Goal: Information Seeking & Learning: Learn about a topic

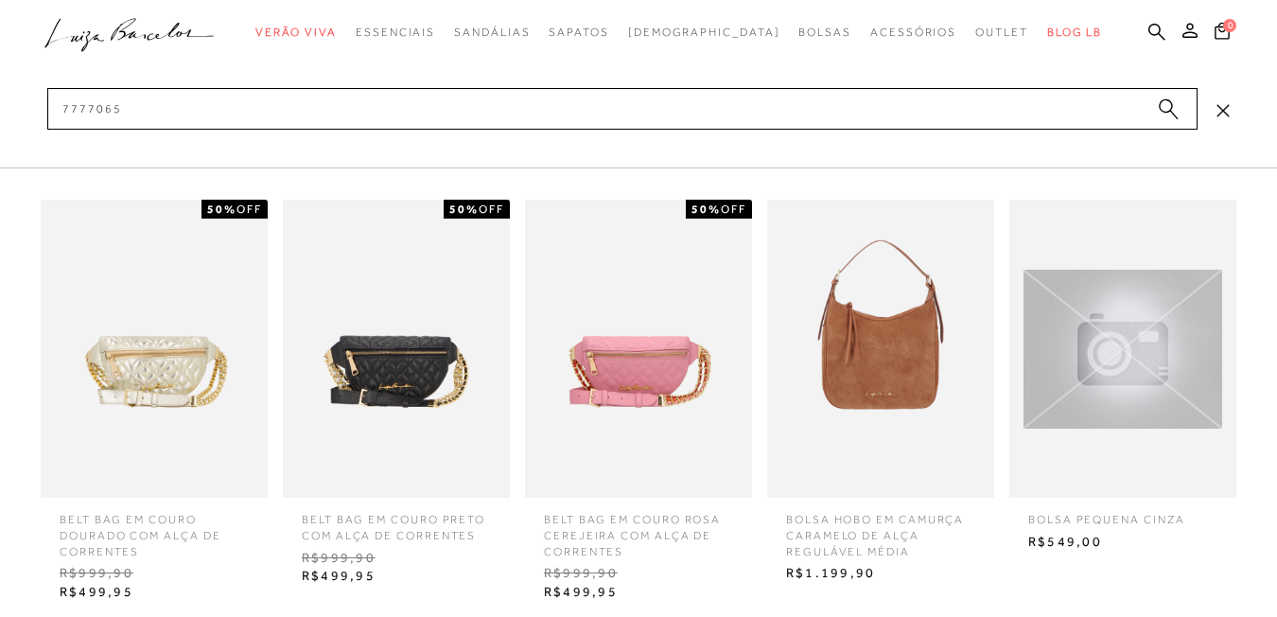
type input "77770655"
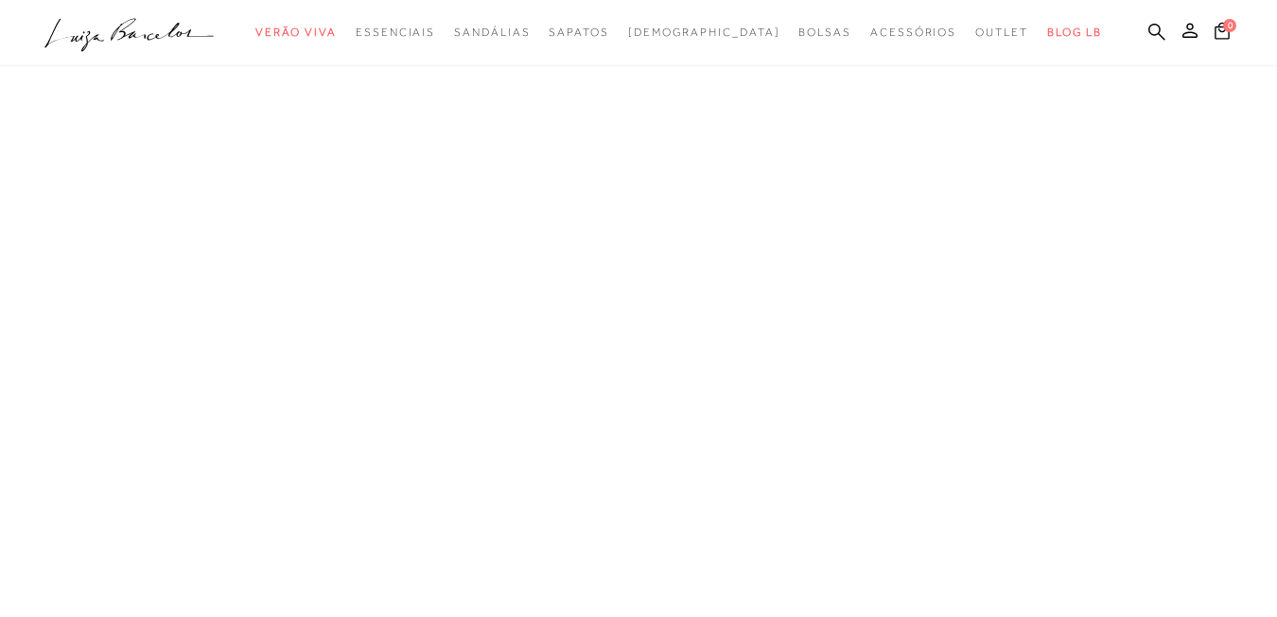
click at [1113, 27] on ul ".a{fill-rule:evenodd;} Verão Viva Em alta Favoritos das Influenciadoras Apostas…" at bounding box center [623, 32] width 1159 height 35
click at [1148, 28] on icon at bounding box center [1156, 32] width 17 height 18
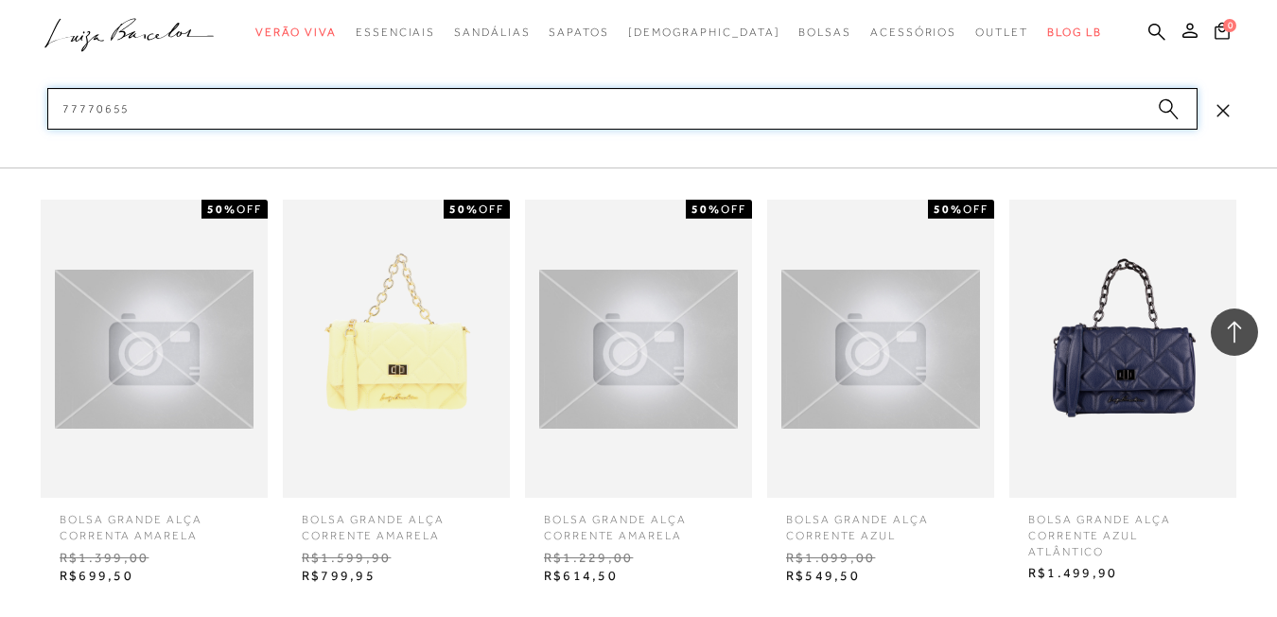
scroll to position [2220, 0]
type input "77770655"
click at [1073, 391] on img at bounding box center [1122, 349] width 227 height 298
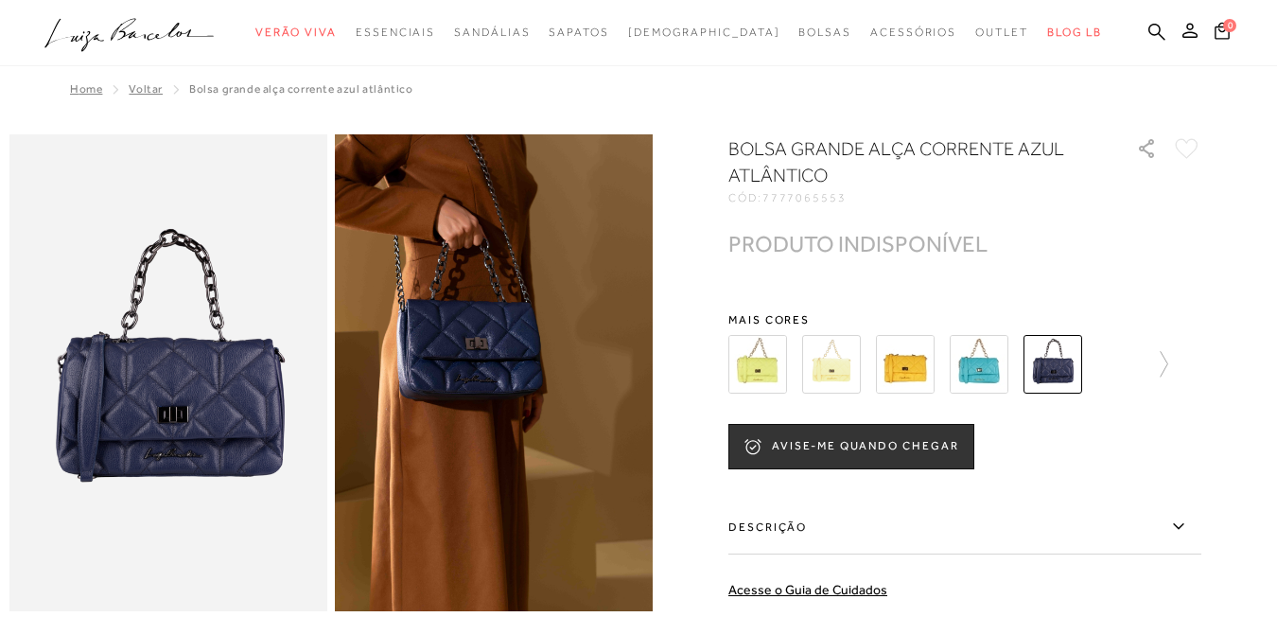
click at [1175, 359] on div at bounding box center [964, 364] width 473 height 70
click at [1164, 368] on icon at bounding box center [1154, 364] width 26 height 26
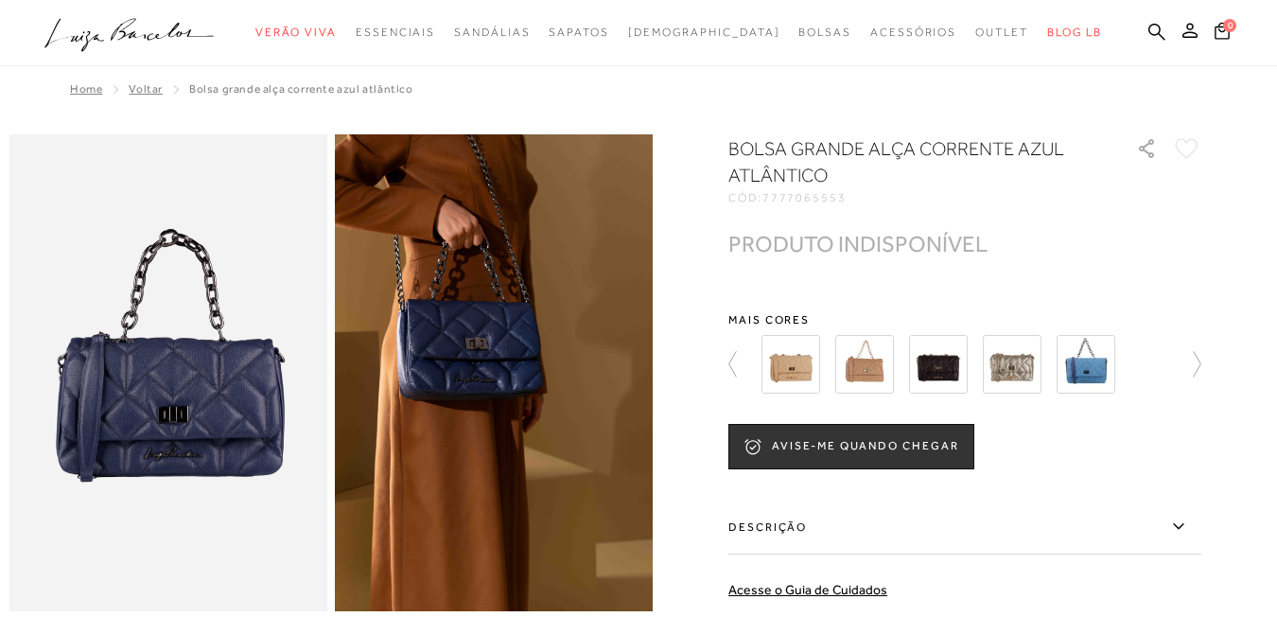
click at [923, 367] on img at bounding box center [938, 364] width 59 height 59
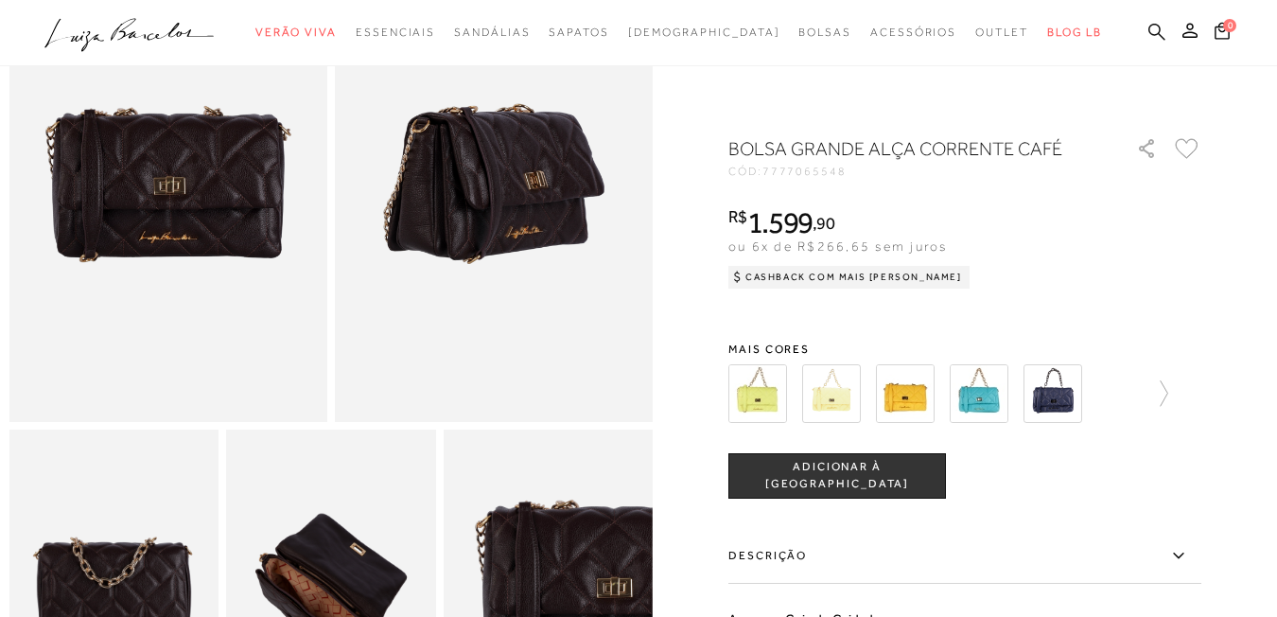
click at [1148, 34] on icon at bounding box center [1156, 31] width 17 height 17
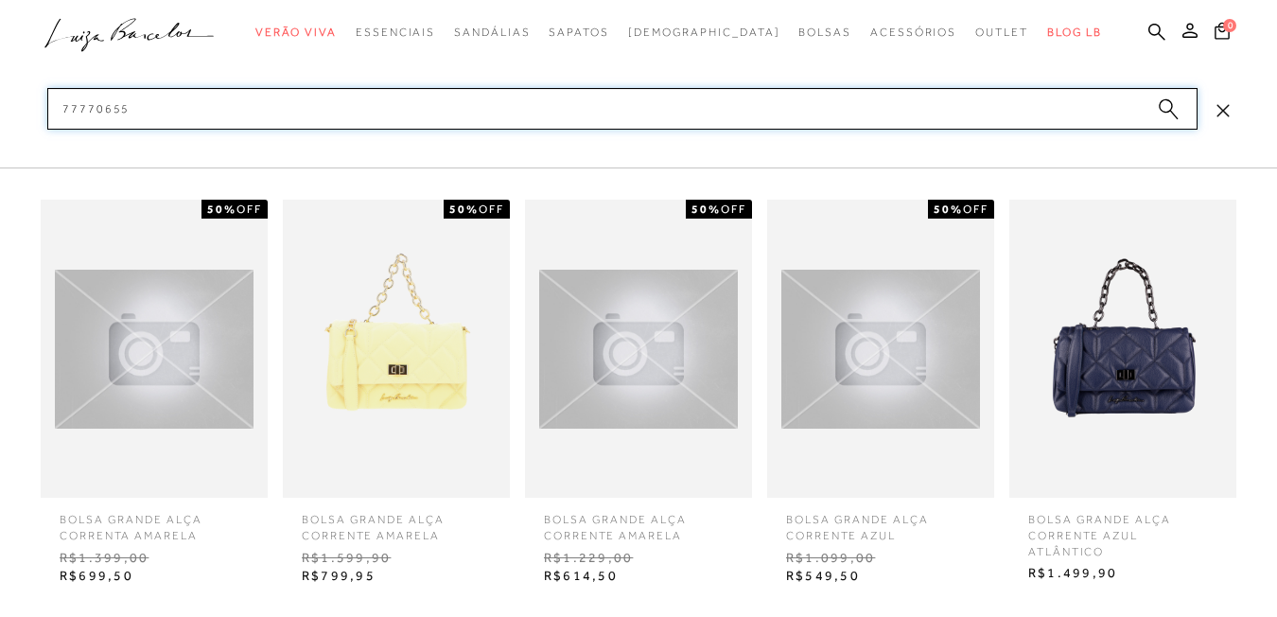
type input "77770655"
click at [1139, 388] on img at bounding box center [1122, 349] width 227 height 298
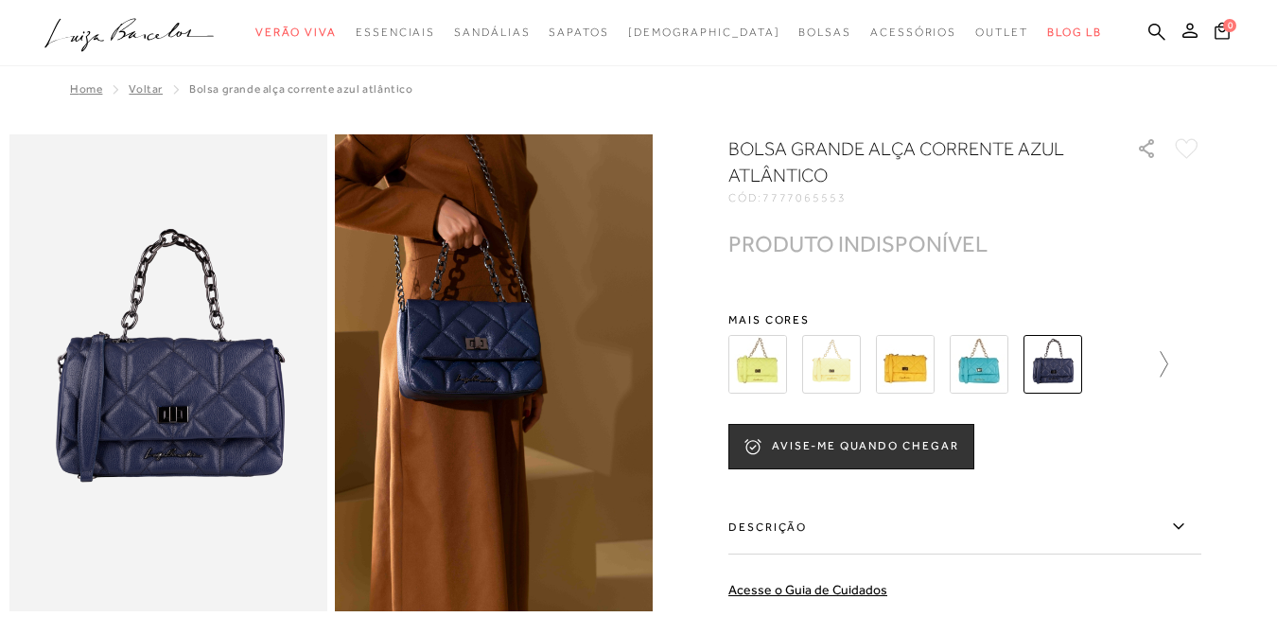
click at [1166, 361] on icon at bounding box center [1154, 364] width 26 height 26
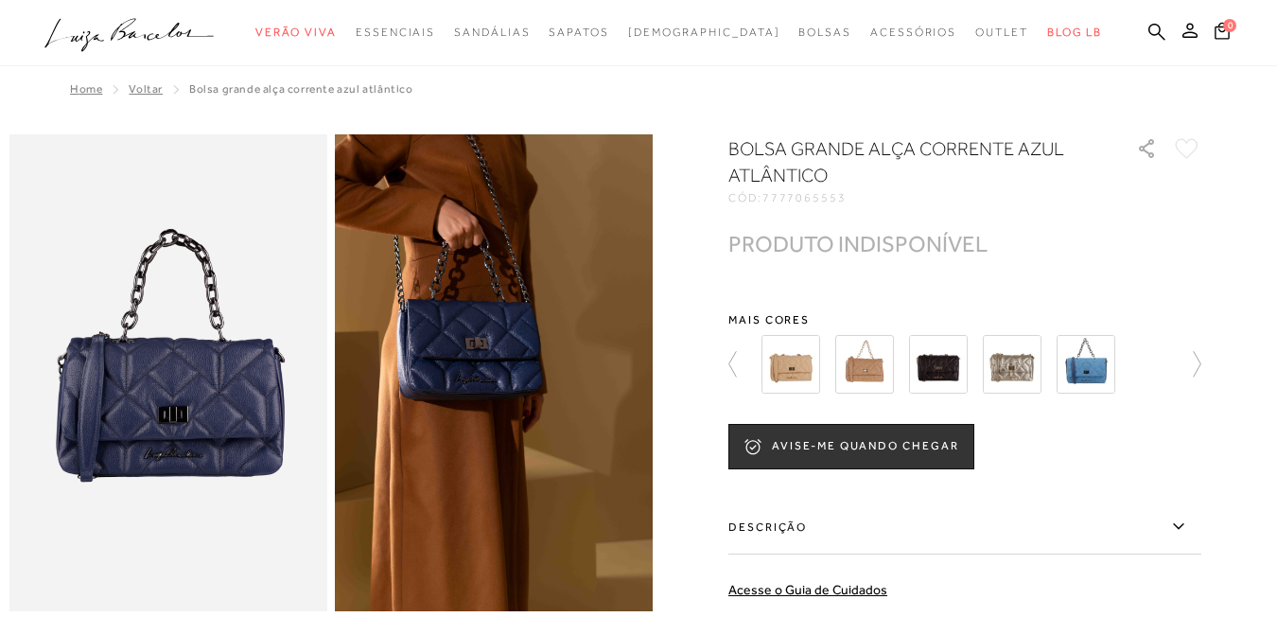
click at [958, 366] on img at bounding box center [938, 364] width 59 height 59
